Goal: Task Accomplishment & Management: Manage account settings

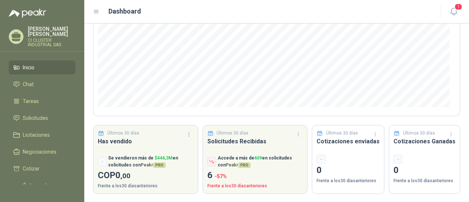
scroll to position [128, 0]
click at [34, 63] on span "Inicio" at bounding box center [29, 67] width 12 height 8
click at [36, 114] on span "Solicitudes" at bounding box center [35, 118] width 25 height 8
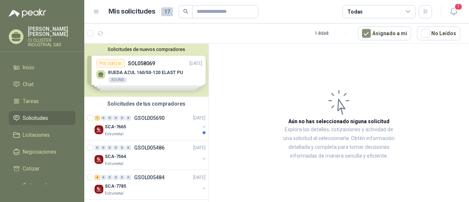
click at [142, 74] on div "Solicitudes de nuevos compradores Por cotizar SOL058069 [DATE] RUEDA AZUL 160/5…" at bounding box center [146, 70] width 124 height 53
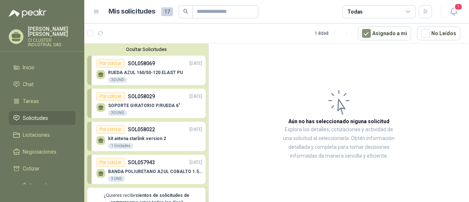
click at [152, 72] on p "RUEDA AZUL 160/50-120 ELAST PU" at bounding box center [145, 72] width 75 height 5
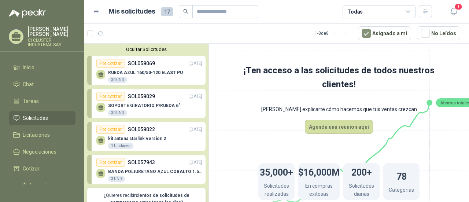
click at [139, 69] on div "RUEDA AZUL 160/50-120 ELAST PU 30 UND" at bounding box center [149, 75] width 106 height 15
click at [113, 80] on div "30 UND" at bounding box center [117, 80] width 19 height 6
click at [116, 72] on p "RUEDA AZUL 160/50-120 ELAST PU" at bounding box center [145, 72] width 75 height 5
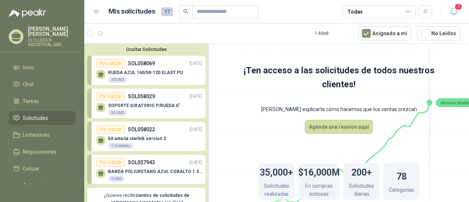
click at [115, 62] on div "Por cotizar" at bounding box center [110, 63] width 29 height 9
click at [137, 64] on p "SOL058069" at bounding box center [141, 63] width 27 height 8
click at [137, 63] on p "SOL058069" at bounding box center [141, 63] width 27 height 8
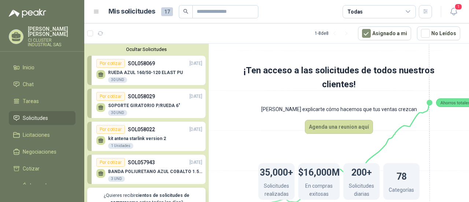
click at [137, 63] on p "SOL058069" at bounding box center [141, 63] width 27 height 8
click at [144, 73] on p "RUEDA AZUL 160/50-120 ELAST PU" at bounding box center [145, 72] width 75 height 5
click at [132, 74] on p "RUEDA AZUL 160/50-120 ELAST PU" at bounding box center [145, 72] width 75 height 5
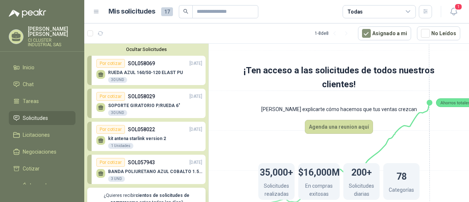
click at [132, 74] on p "RUEDA AZUL 160/50-120 ELAST PU" at bounding box center [145, 72] width 75 height 5
click at [111, 63] on div "Por cotizar" at bounding box center [110, 63] width 29 height 9
click at [100, 75] on icon at bounding box center [100, 73] width 5 height 3
click at [122, 75] on div "RUEDA AZUL 160/50-120 ELAST PU 30 UND" at bounding box center [145, 76] width 75 height 13
